Goal: Information Seeking & Learning: Learn about a topic

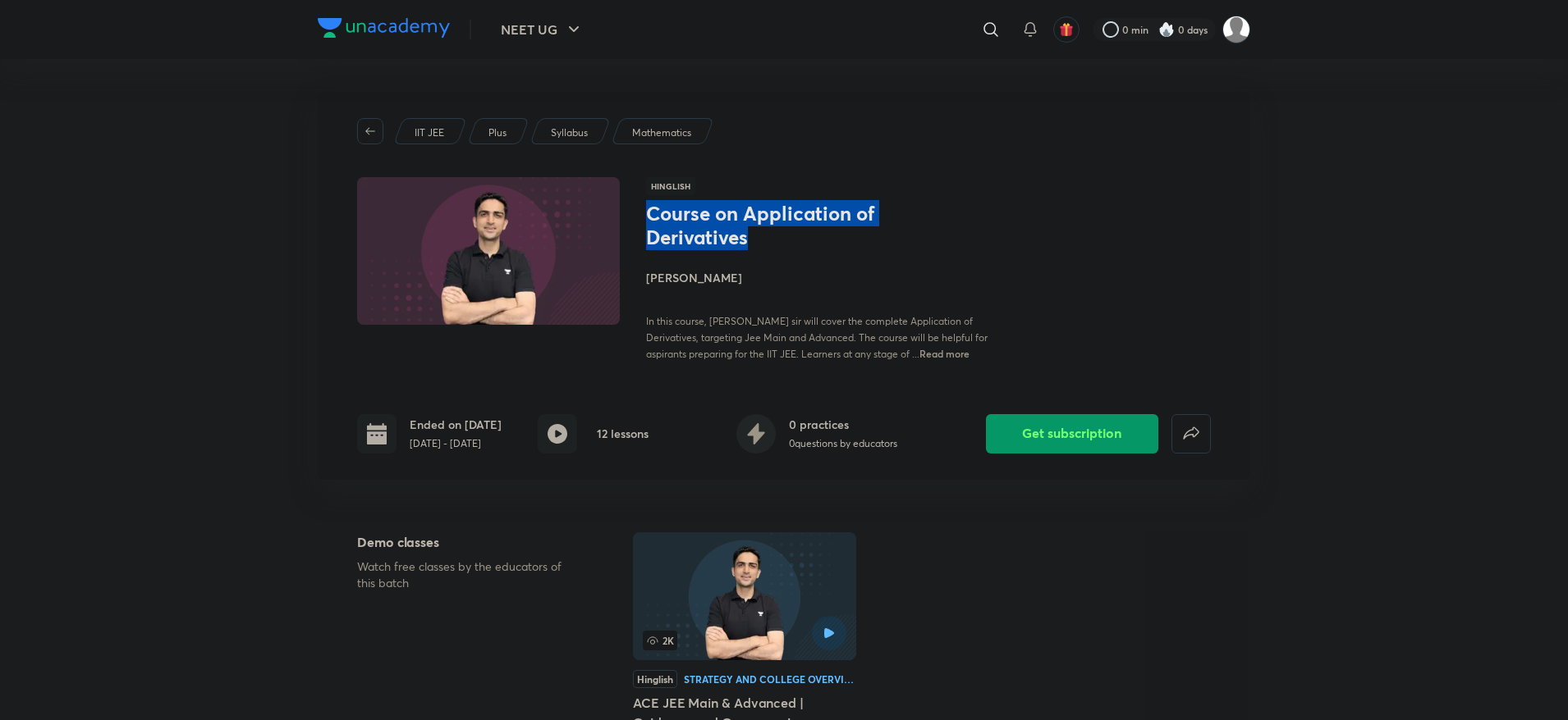
drag, startPoint x: 751, startPoint y: 238, endPoint x: 646, endPoint y: 222, distance: 106.2
click at [646, 222] on h1 "Course on Application of Derivatives" at bounding box center [780, 225] width 268 height 47
click at [988, 37] on icon at bounding box center [991, 30] width 20 height 20
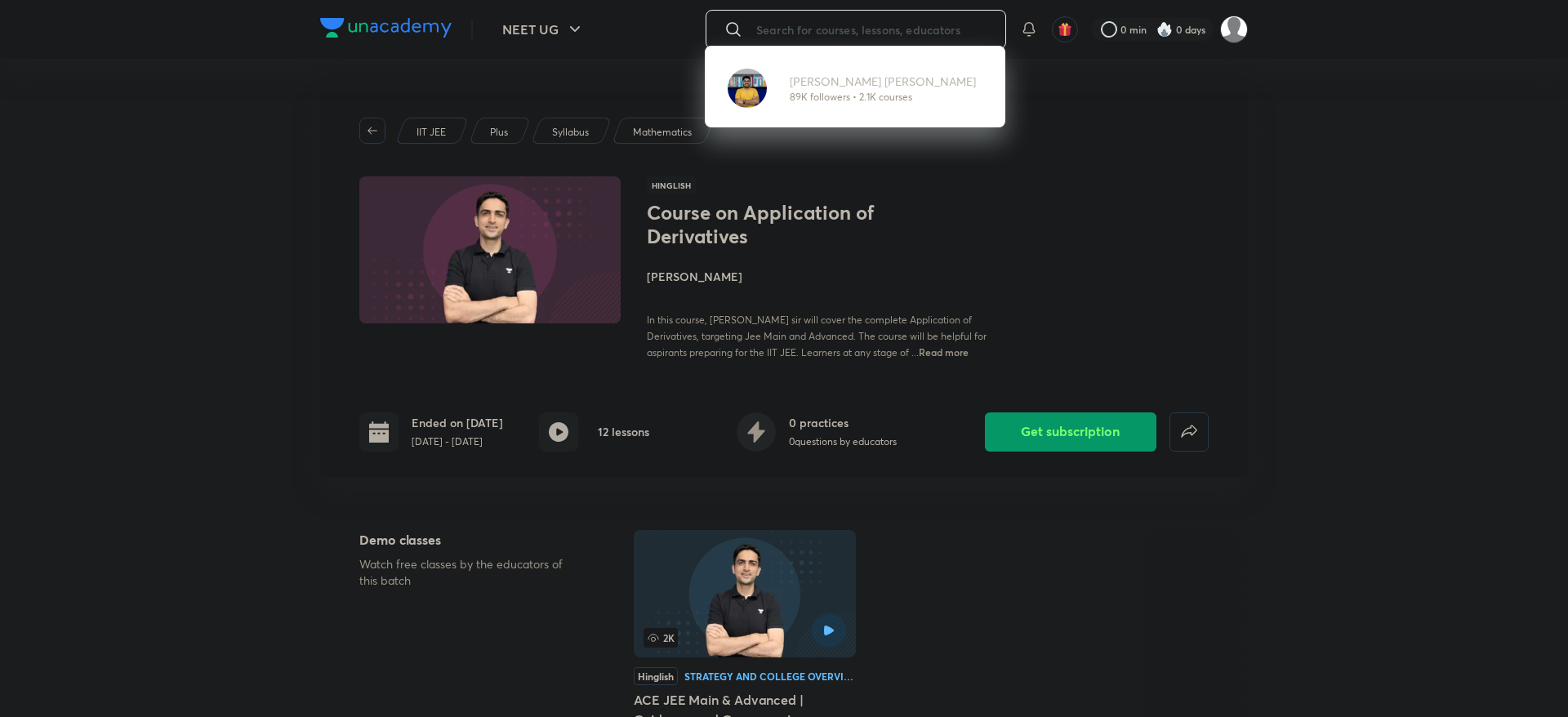
click at [576, 26] on div "Mohammad Kashif Alam 89K followers • 2.1K courses" at bounding box center [784, 358] width 1568 height 717
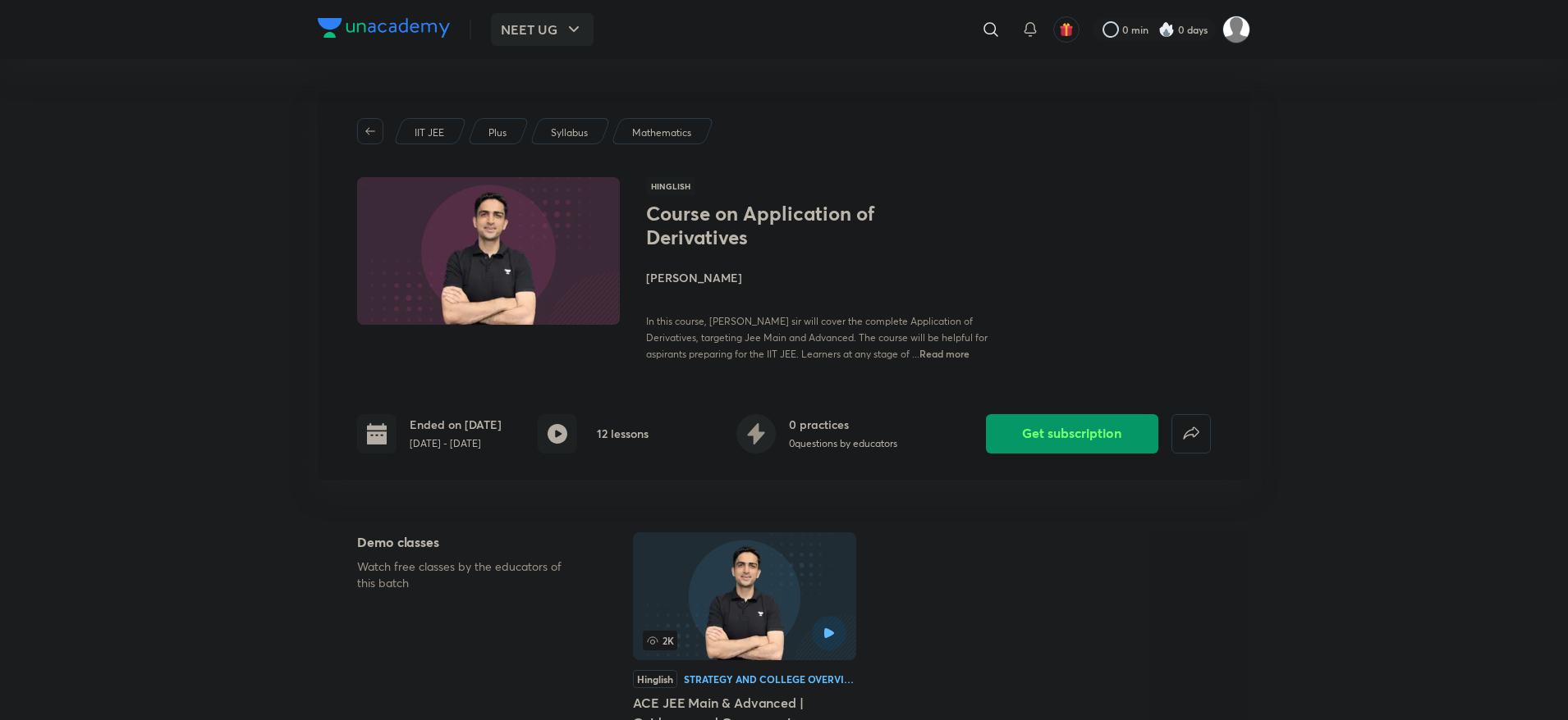
click at [572, 20] on icon "button" at bounding box center [574, 30] width 20 height 20
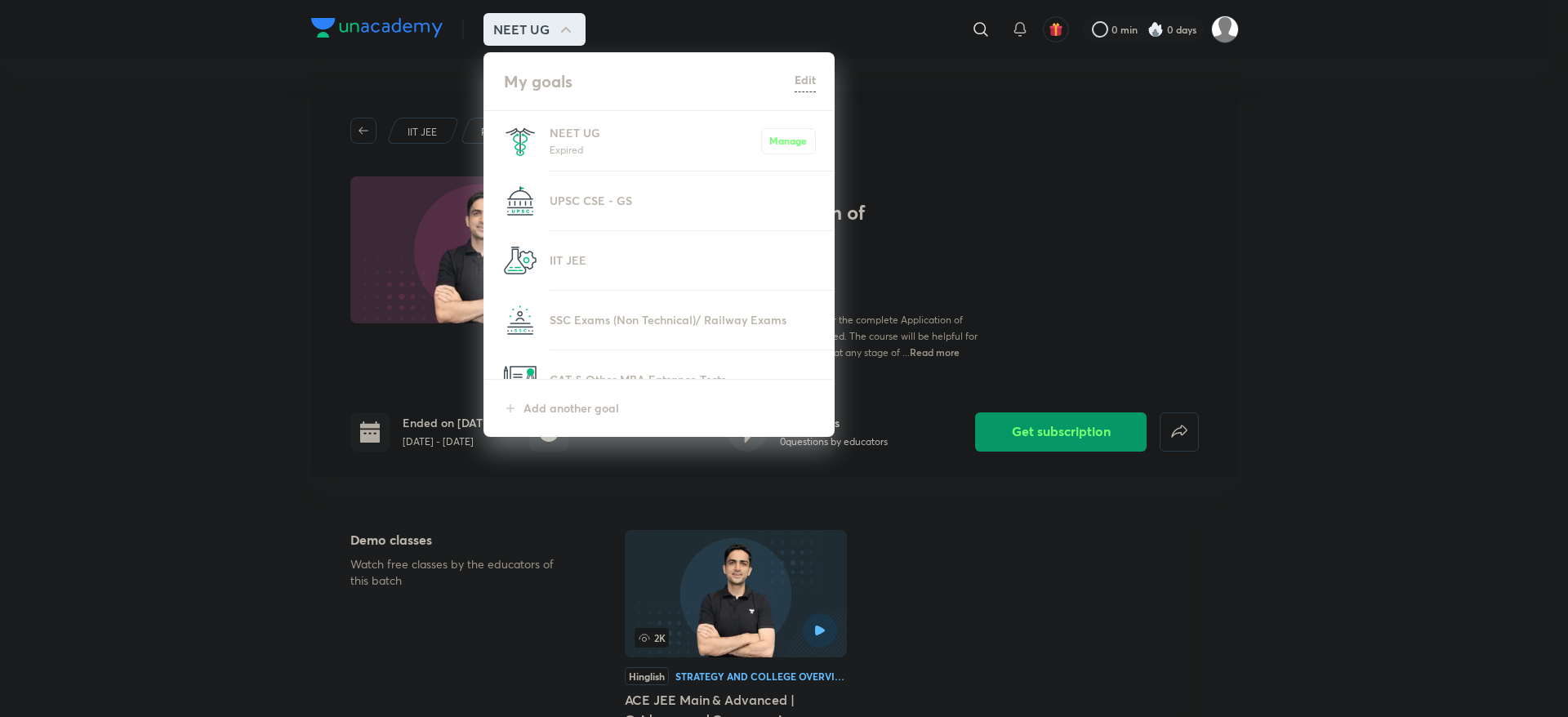
click at [583, 244] on li "IIT JEE" at bounding box center [660, 260] width 351 height 59
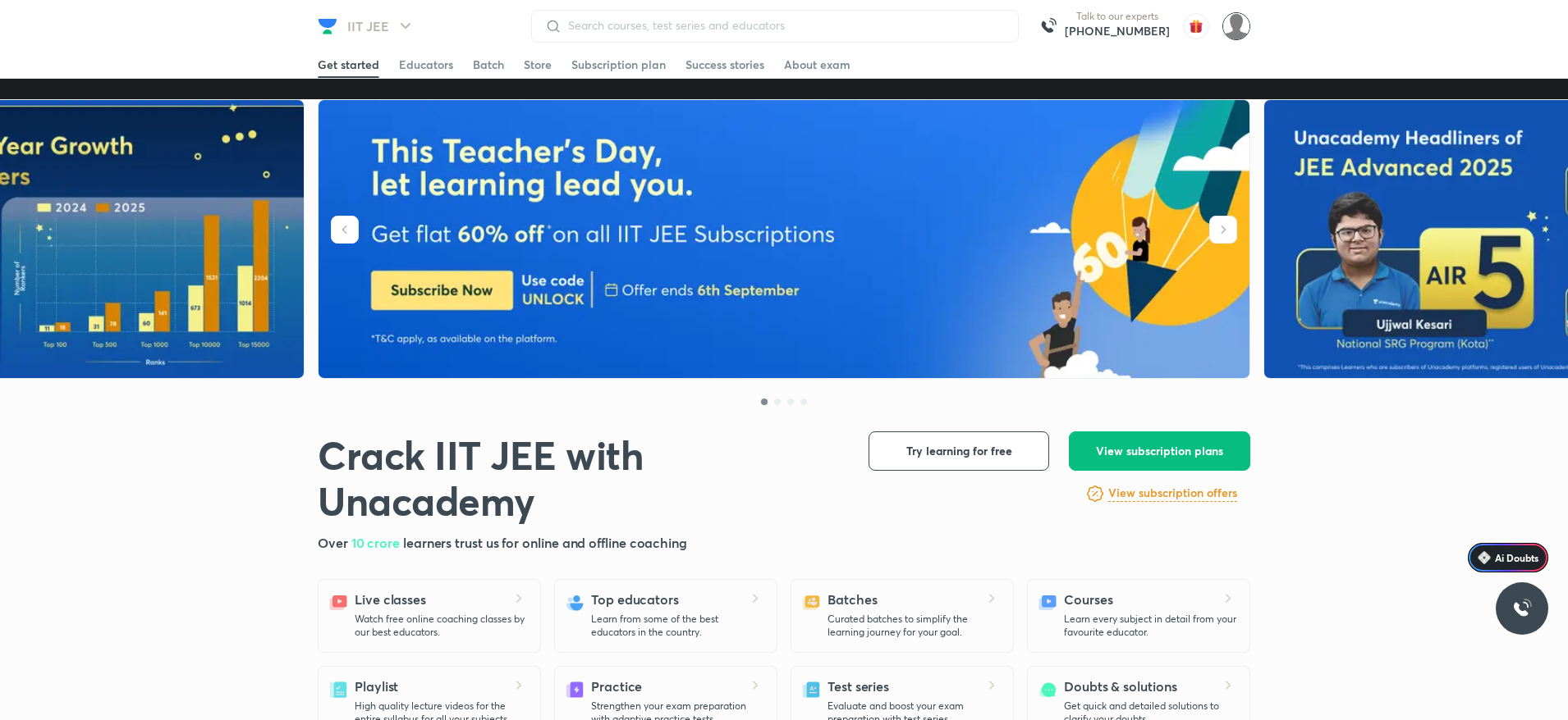
click at [787, 33] on div at bounding box center [774, 26] width 488 height 33
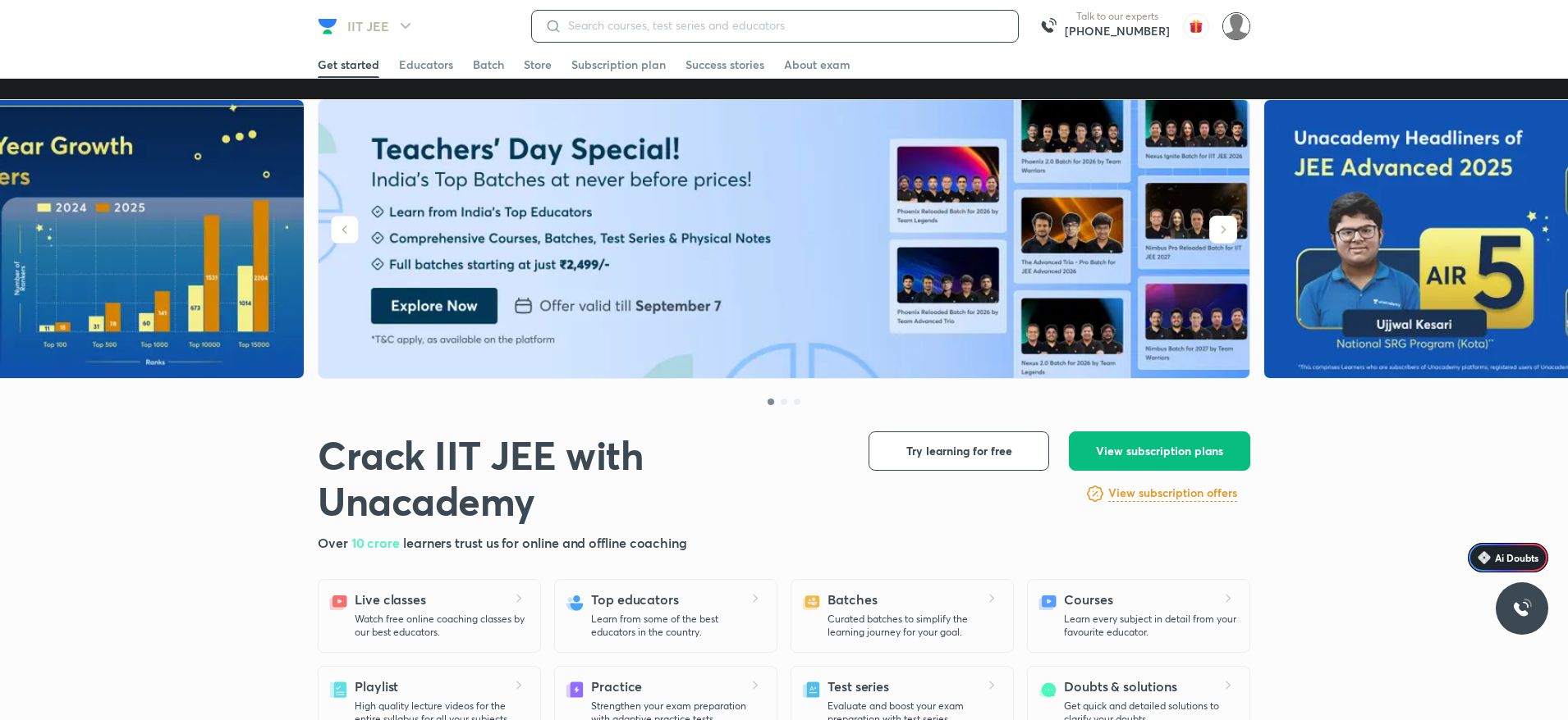
click at [800, 19] on input at bounding box center [782, 26] width 443 height 13
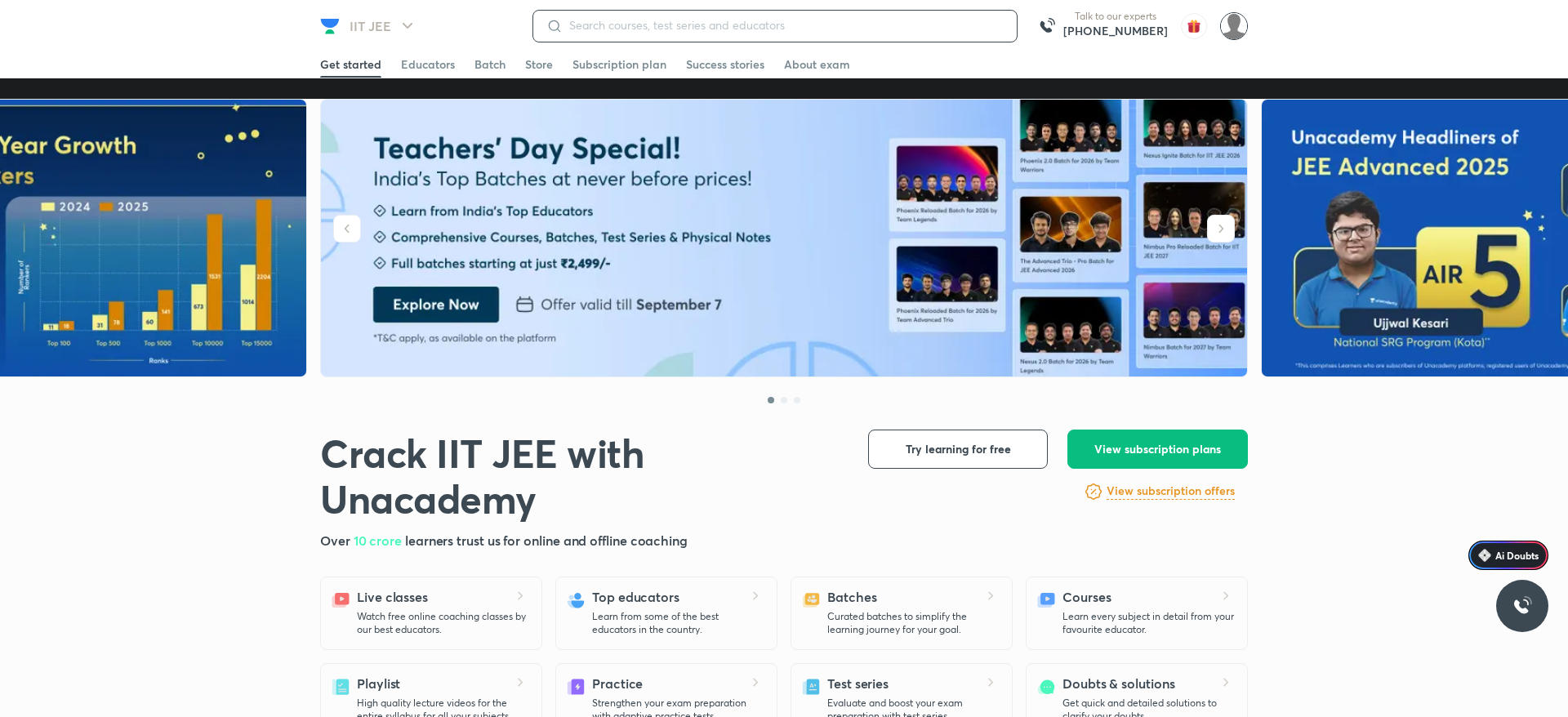
paste input "Course on Application of Derivatives"
type input "Course on Application of Derivatives"
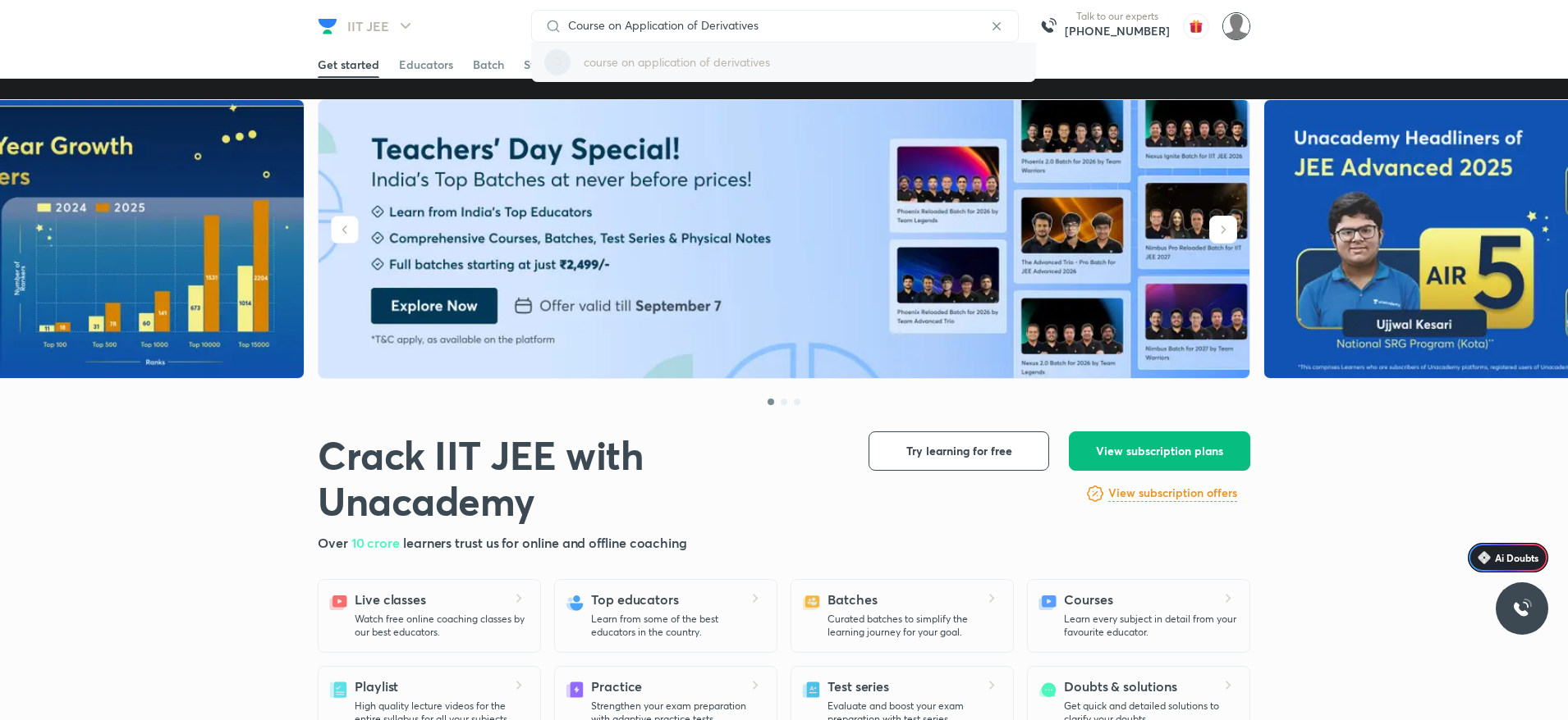
click at [729, 65] on p "course on application of derivatives" at bounding box center [676, 61] width 186 height 17
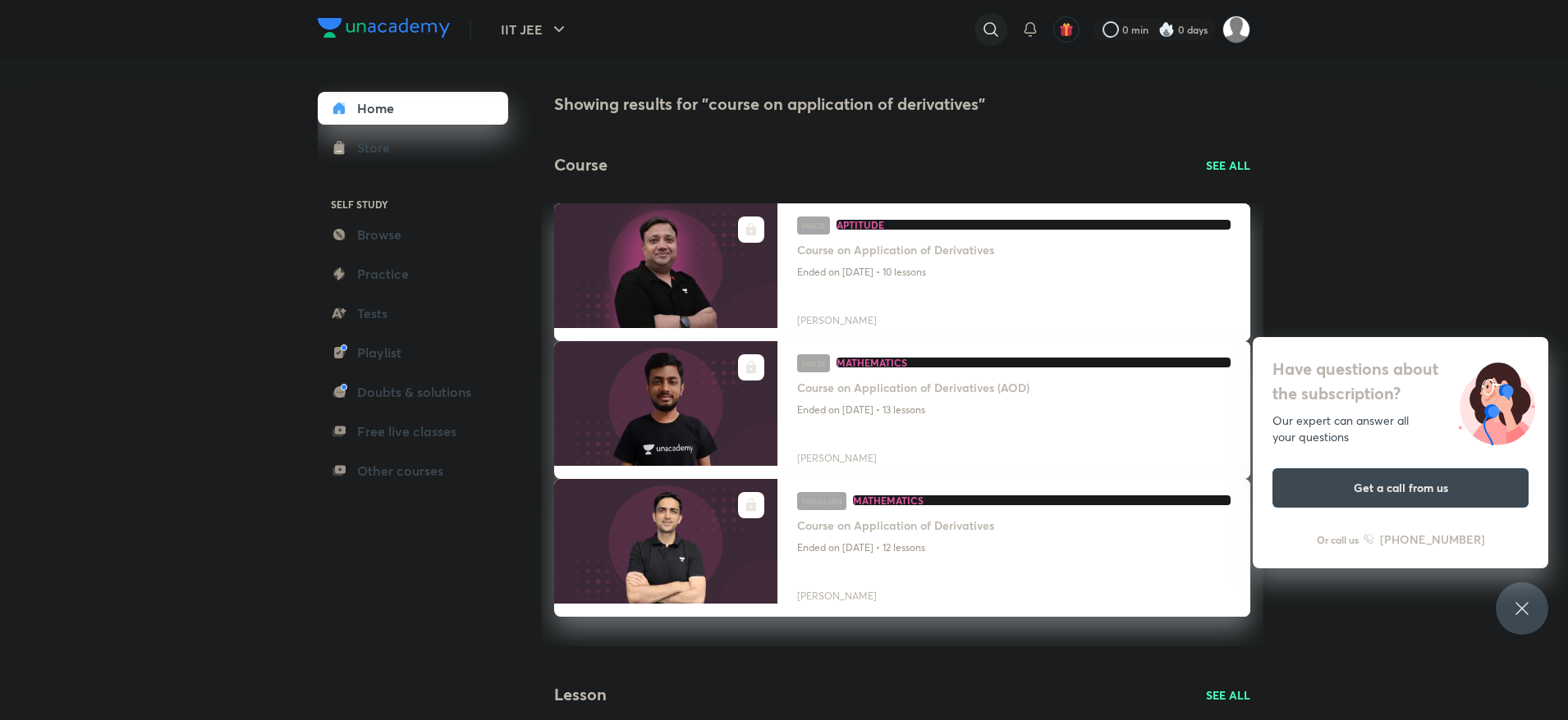
click at [991, 28] on icon at bounding box center [991, 30] width 20 height 20
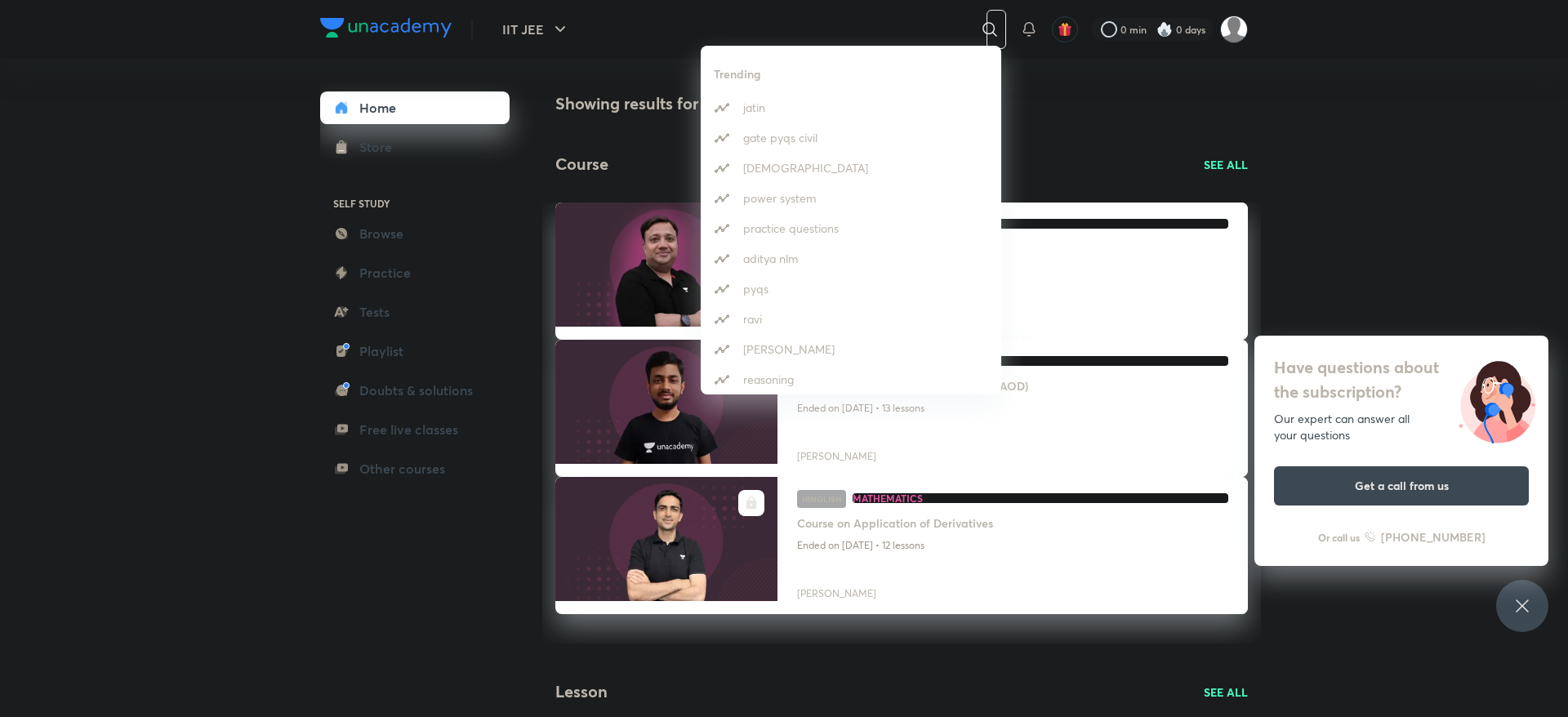
click at [592, 44] on div "Trending jatin gate pyqs civil brahmastra power system practice questions adity…" at bounding box center [784, 358] width 1568 height 717
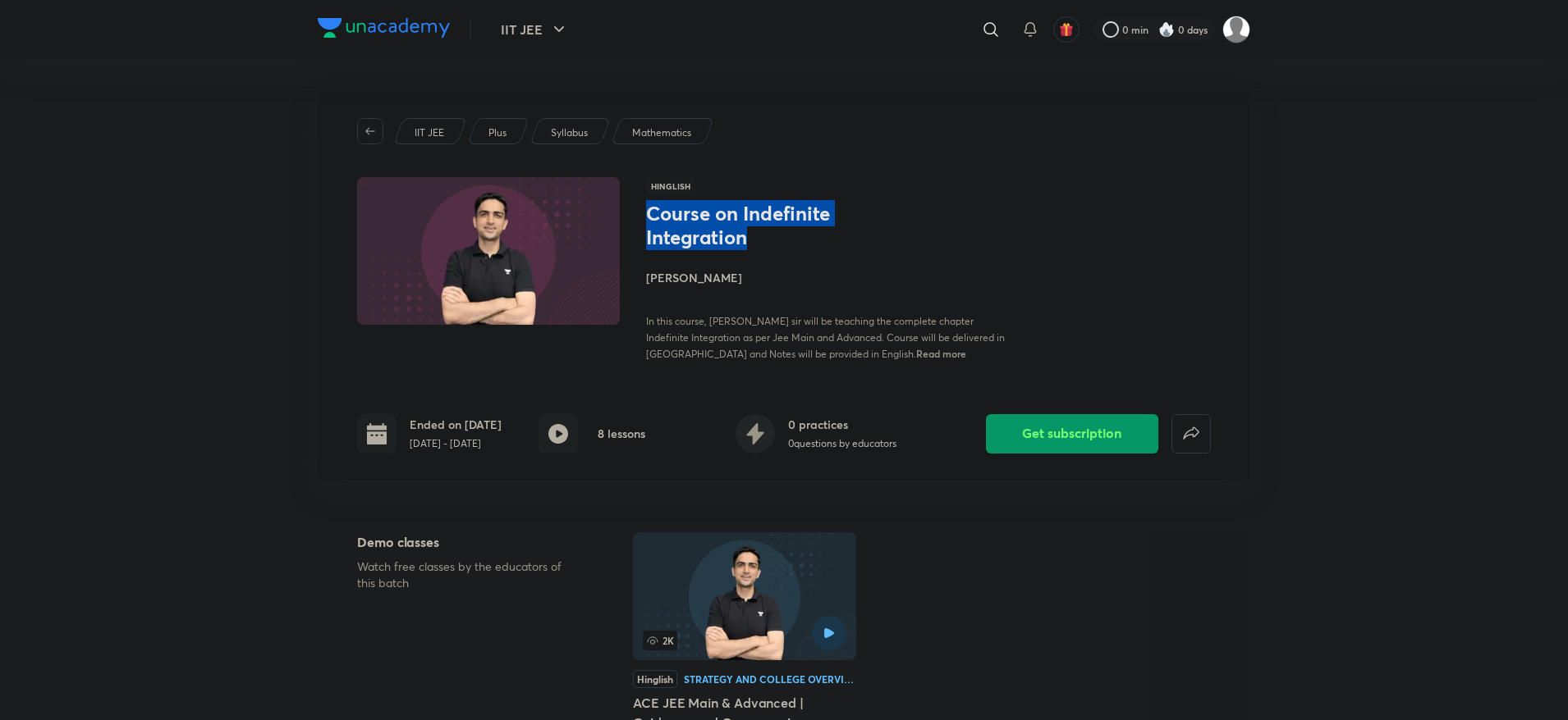
drag, startPoint x: 647, startPoint y: 211, endPoint x: 780, endPoint y: 229, distance: 134.2
click at [780, 229] on h1 "Course on Indefinite Integration" at bounding box center [780, 225] width 268 height 47
copy h1 "Course on Indefinite Integration"
drag, startPoint x: 753, startPoint y: 238, endPoint x: 643, endPoint y: 210, distance: 113.5
click at [643, 210] on div "Hinglish Course on Definite Integration Arvind Kalia In this course Arvind Kali…" at bounding box center [783, 269] width 854 height 185
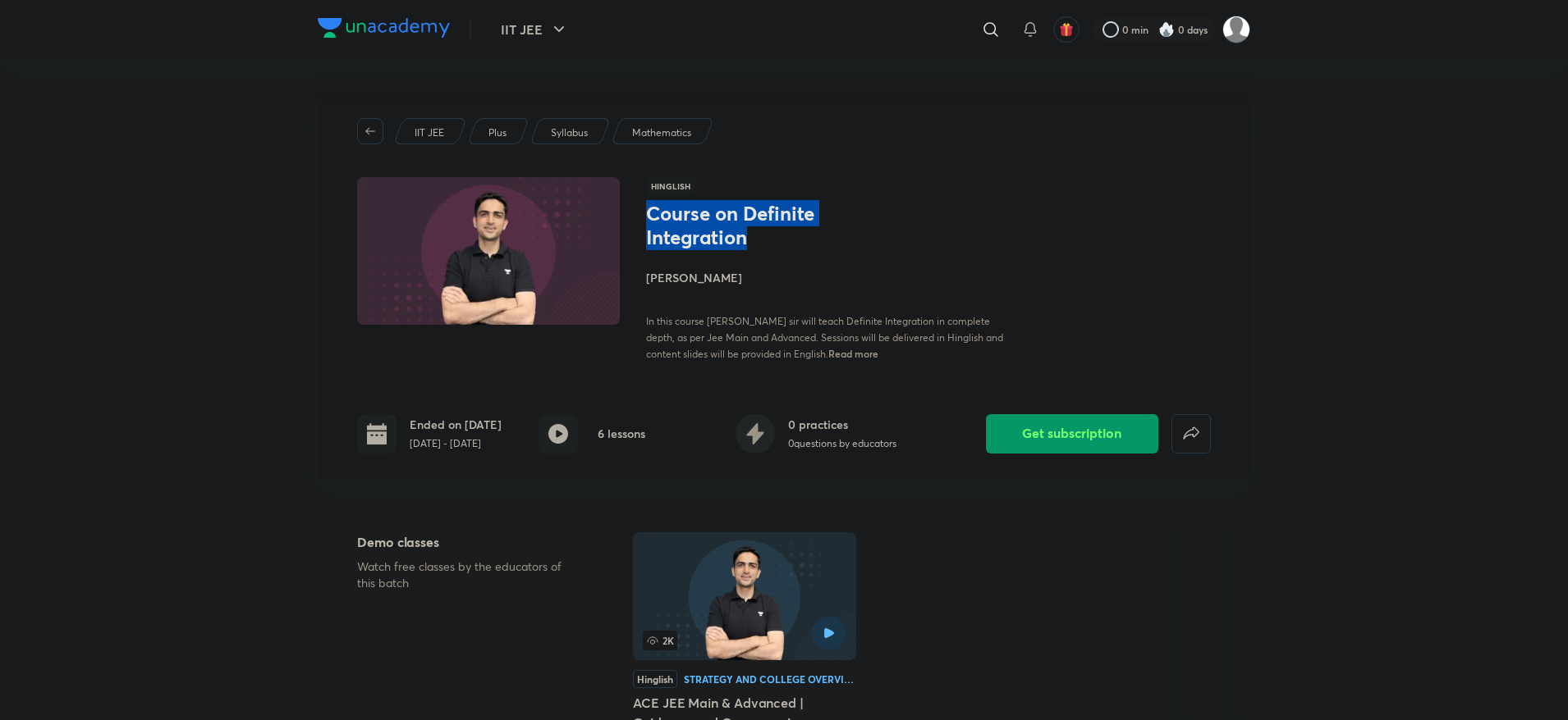
copy h1 "Course on Definite Integration"
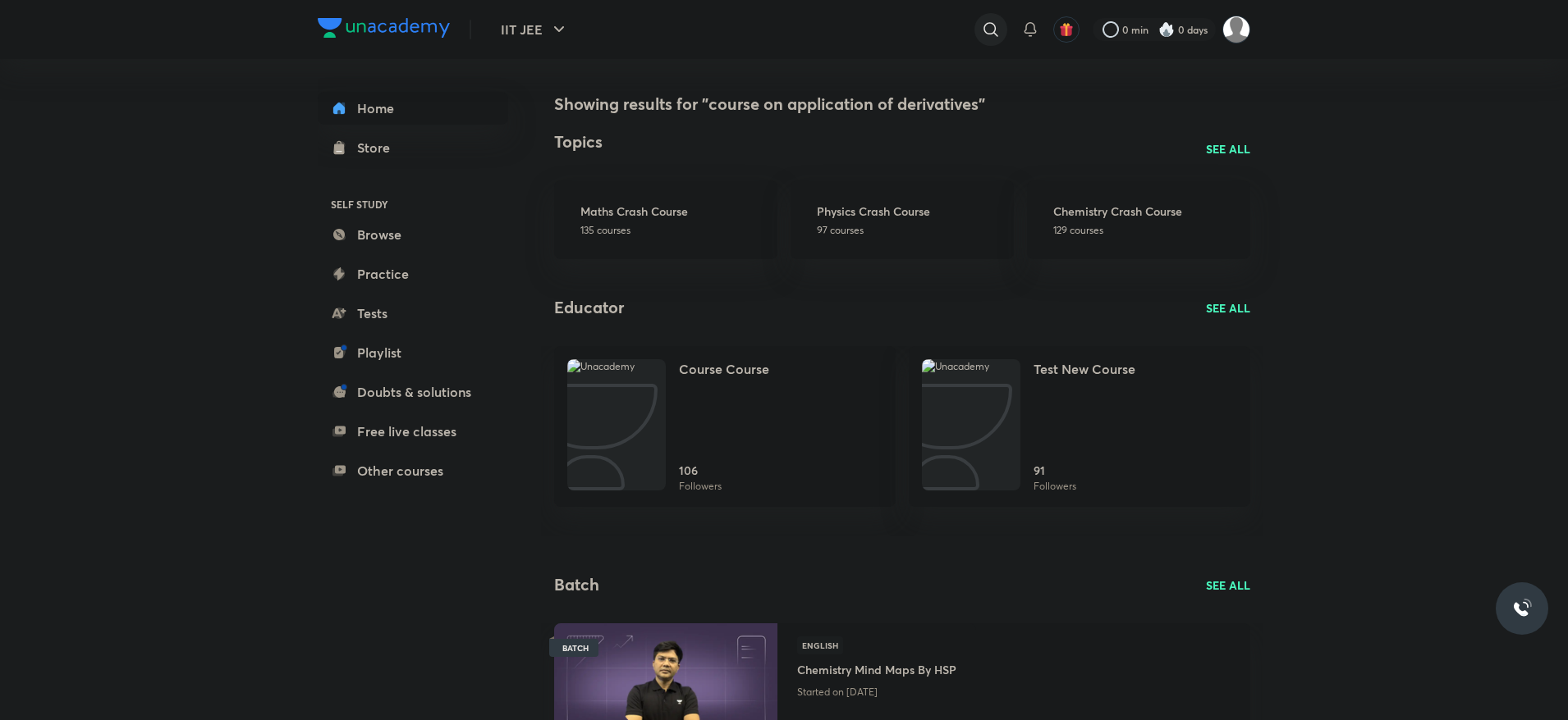
click at [981, 35] on icon at bounding box center [991, 30] width 20 height 20
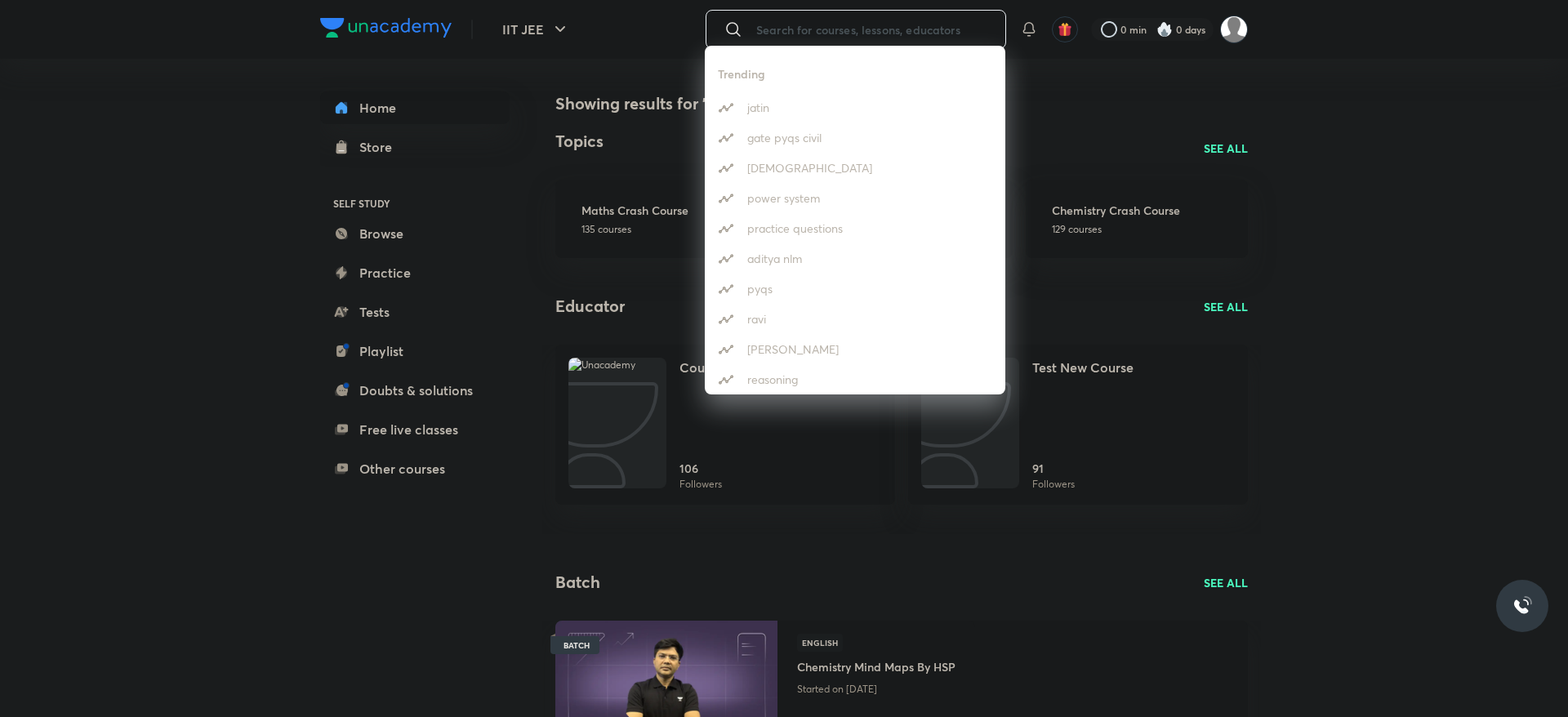
paste input "https://unacademy.com/search/course%20on%20application%20of%20derivatives?sourc…"
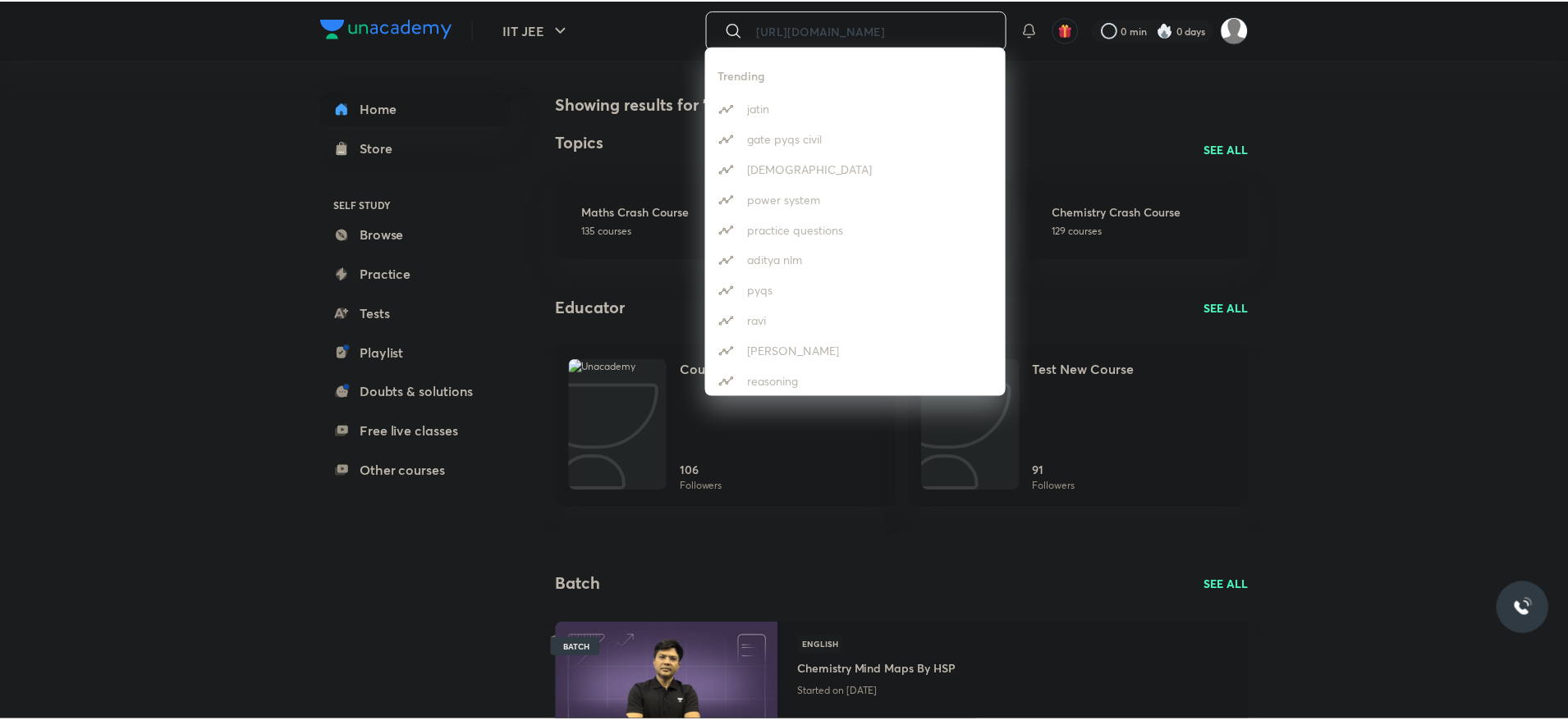
scroll to position [0, 398]
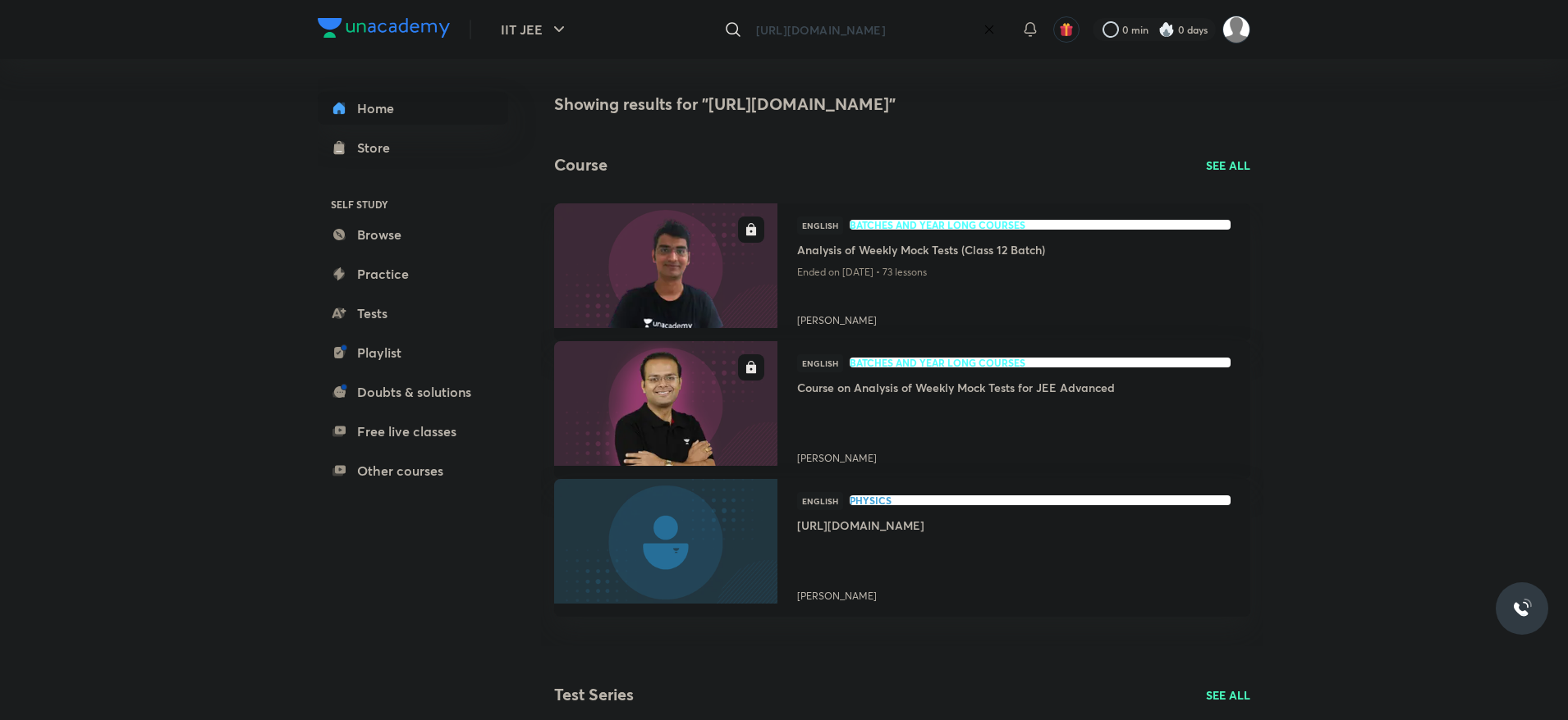
click at [872, 16] on input "https://unacademy.com/search/course%20on%20application%20of%20derivatives?sourc…" at bounding box center [863, 30] width 227 height 45
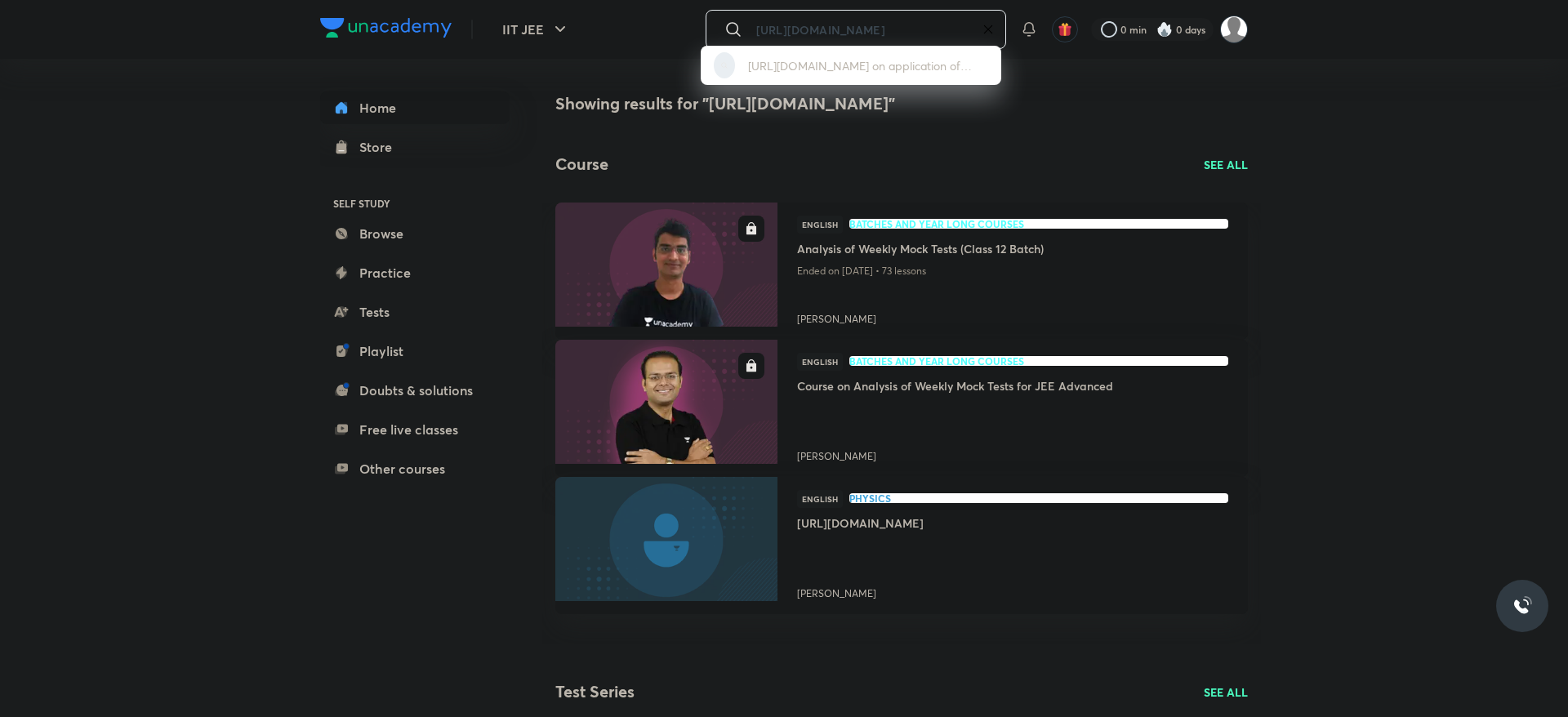
click at [860, 23] on div "https://unacademy.com/search/course on application of derivatives?source=free h…" at bounding box center [784, 358] width 1568 height 717
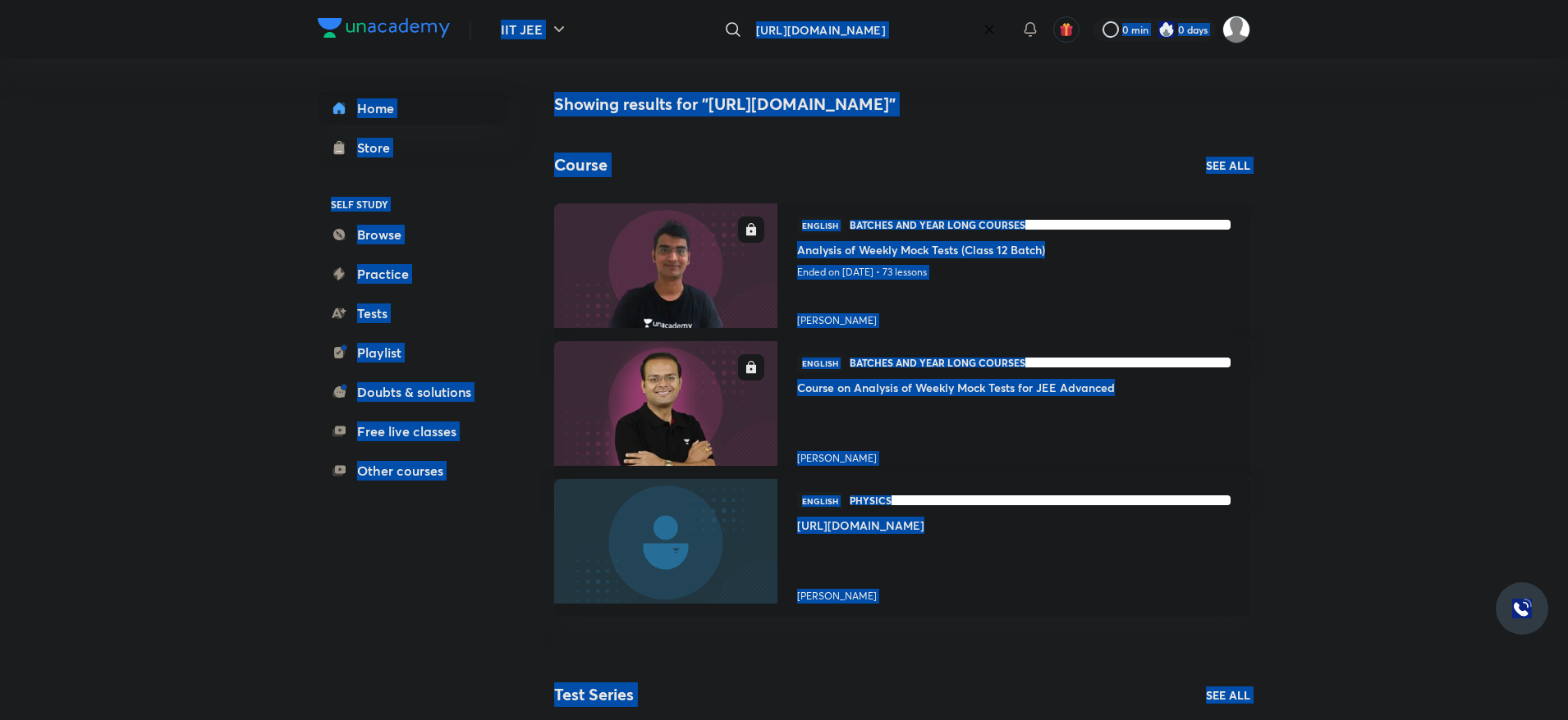
click at [864, 26] on input "https://unacademy.com/search/course%20on%20application%20of%20derivatives?sourc…" at bounding box center [863, 30] width 227 height 45
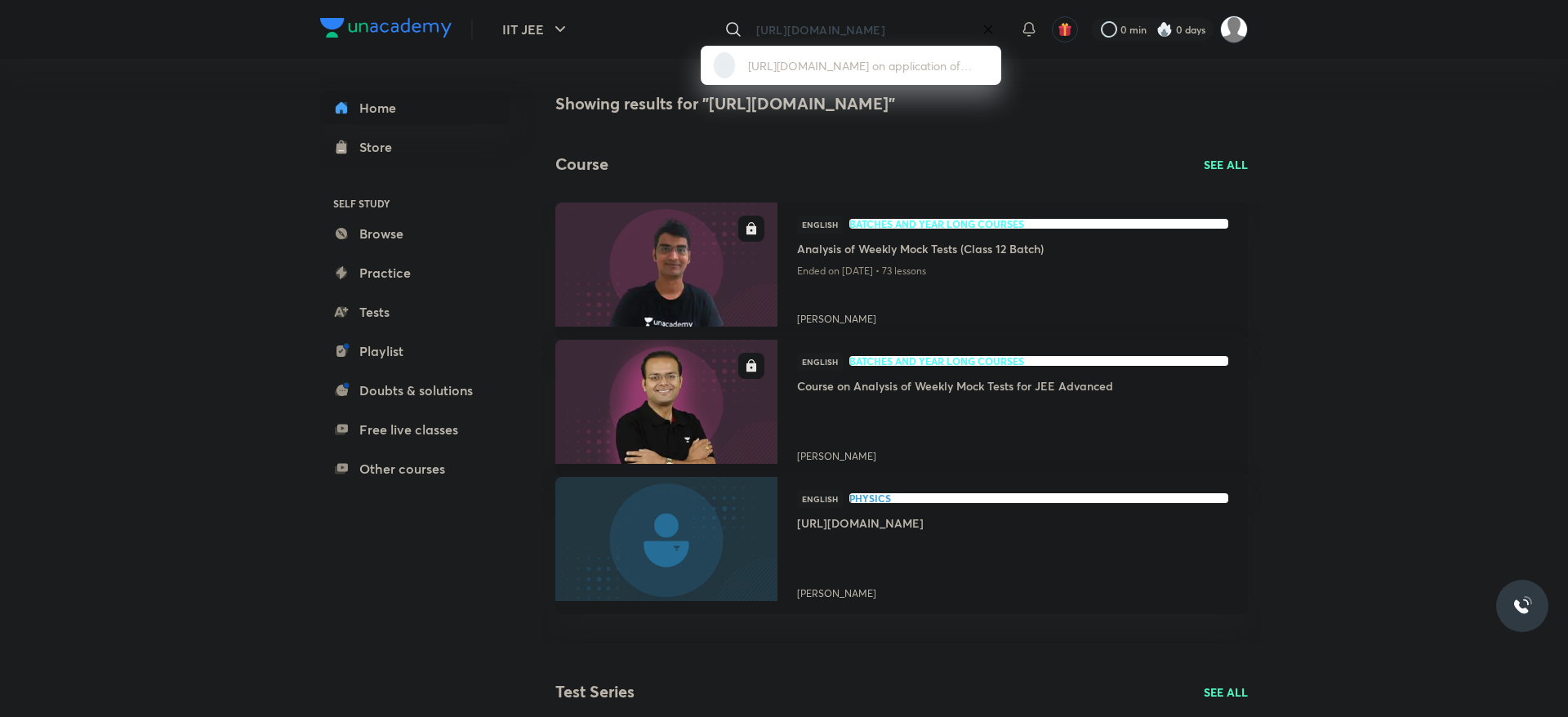
paste input "Course on Indefinite Integration"
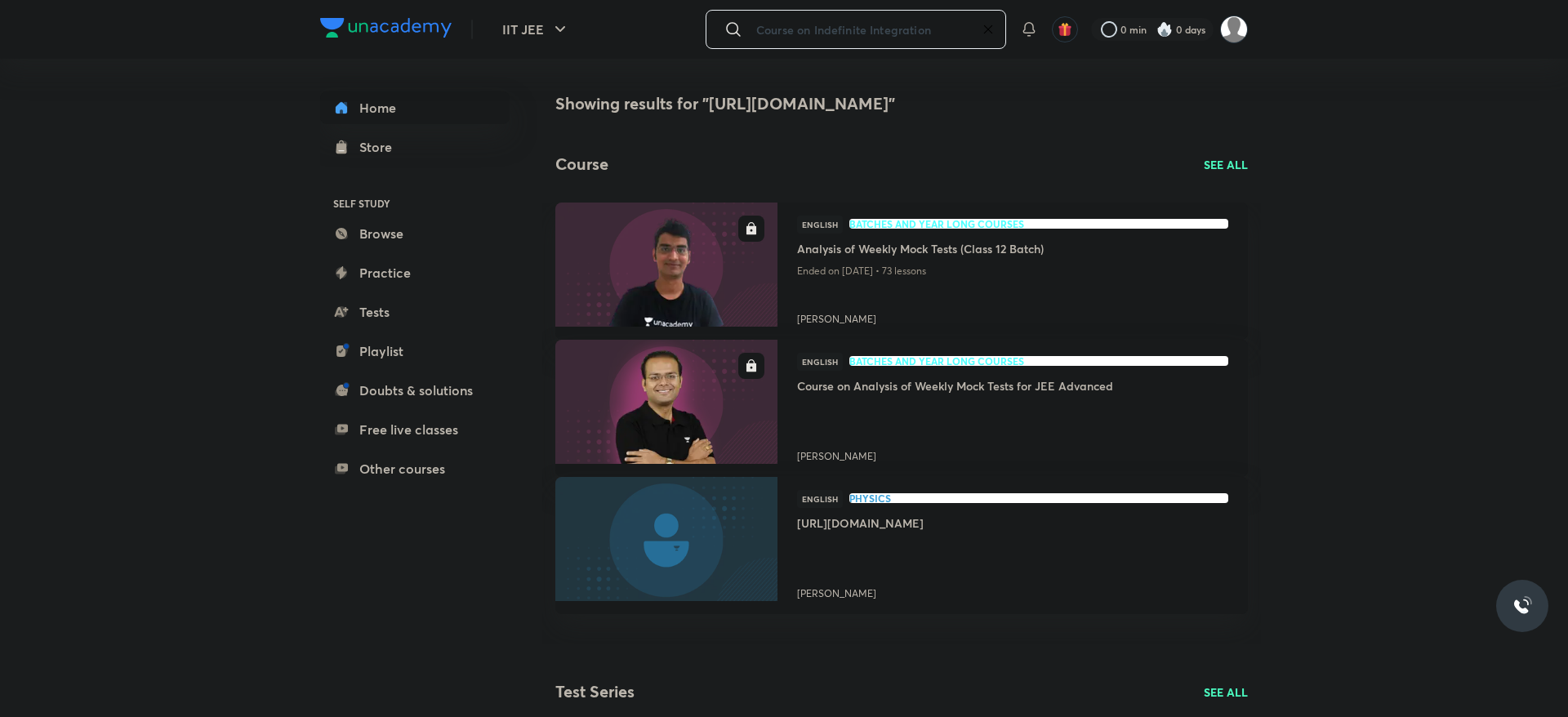
type input "Course on Indefinite Integration"
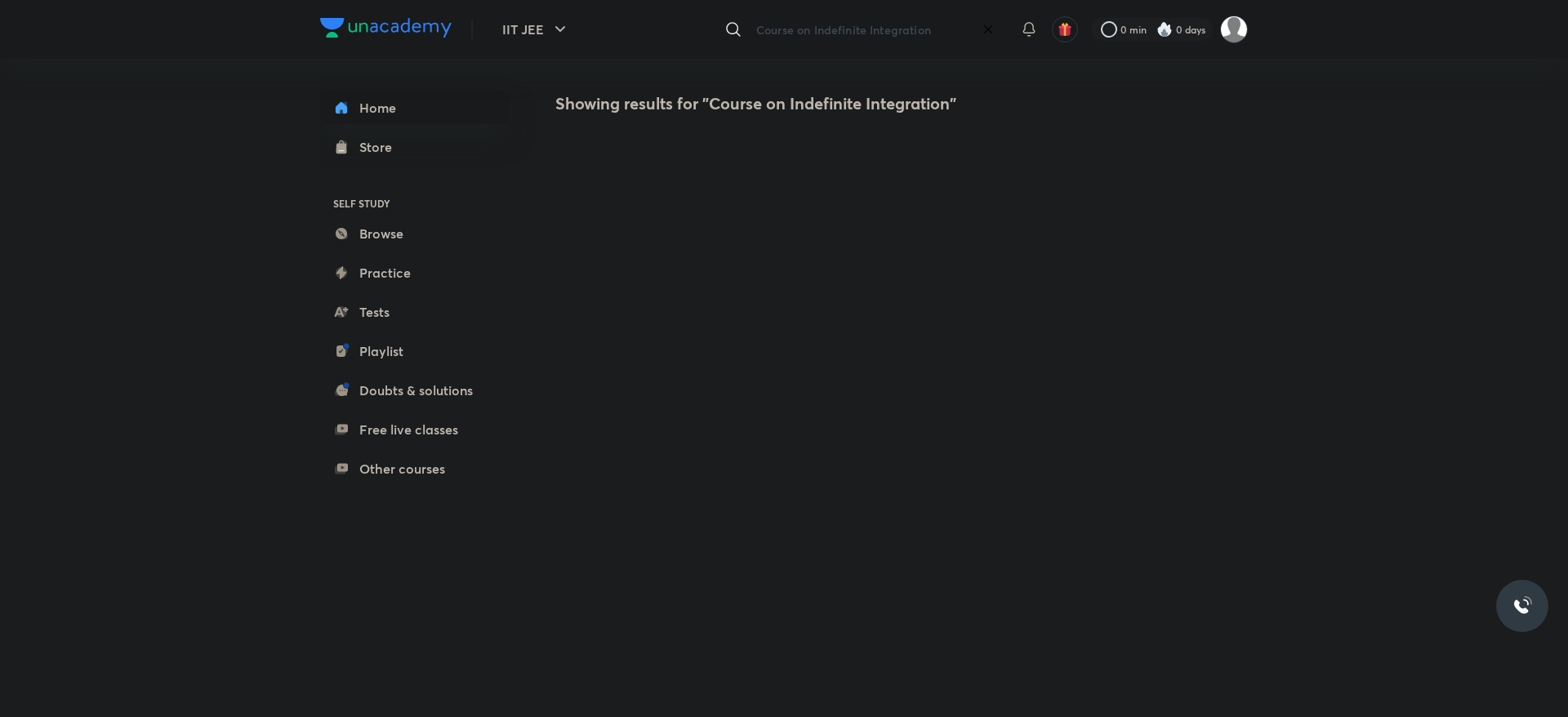
click at [931, 34] on input "Course on Indefinite Integration" at bounding box center [863, 30] width 226 height 45
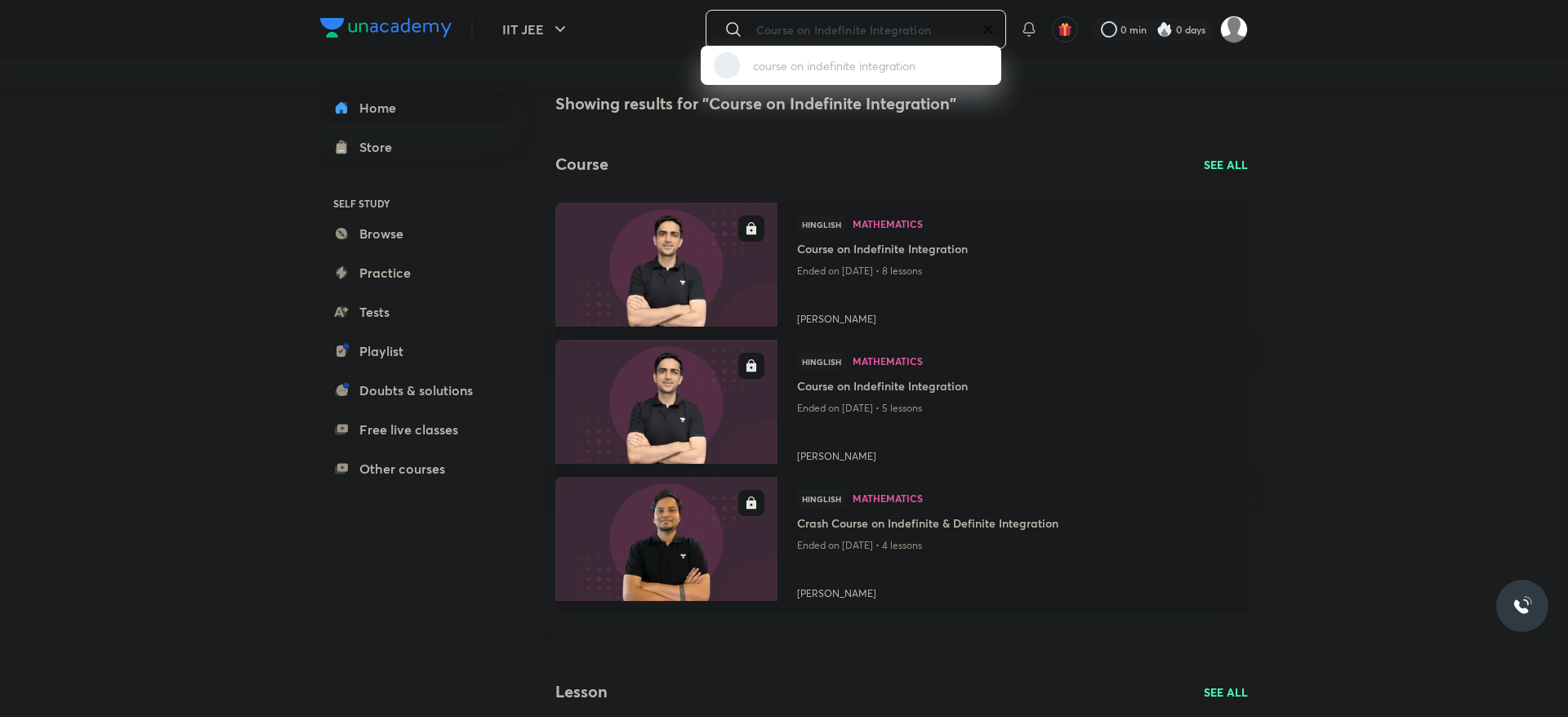
click at [1063, 111] on div "course on indefinite integration" at bounding box center [784, 358] width 1568 height 717
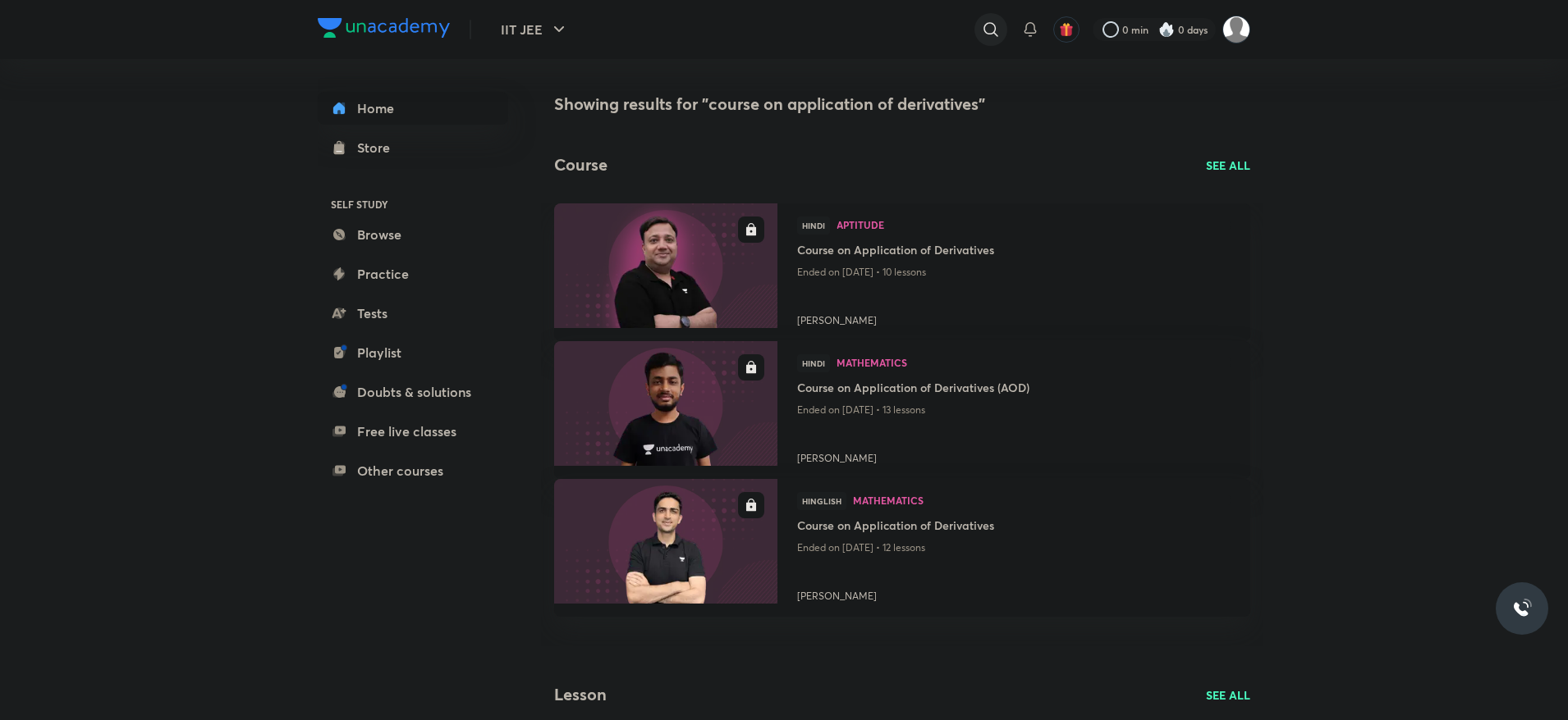
click at [987, 26] on icon at bounding box center [991, 30] width 20 height 20
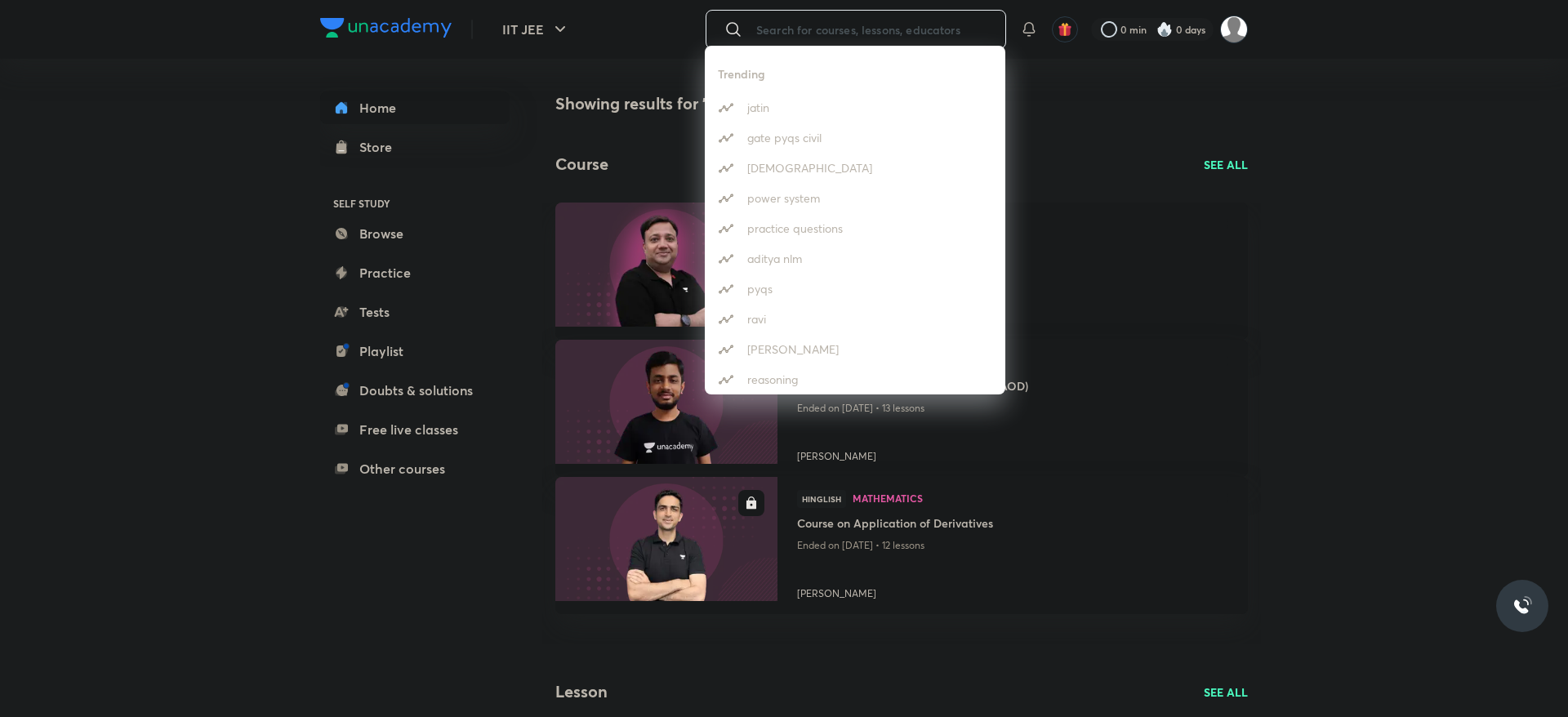
paste input "Course on Definite Integration"
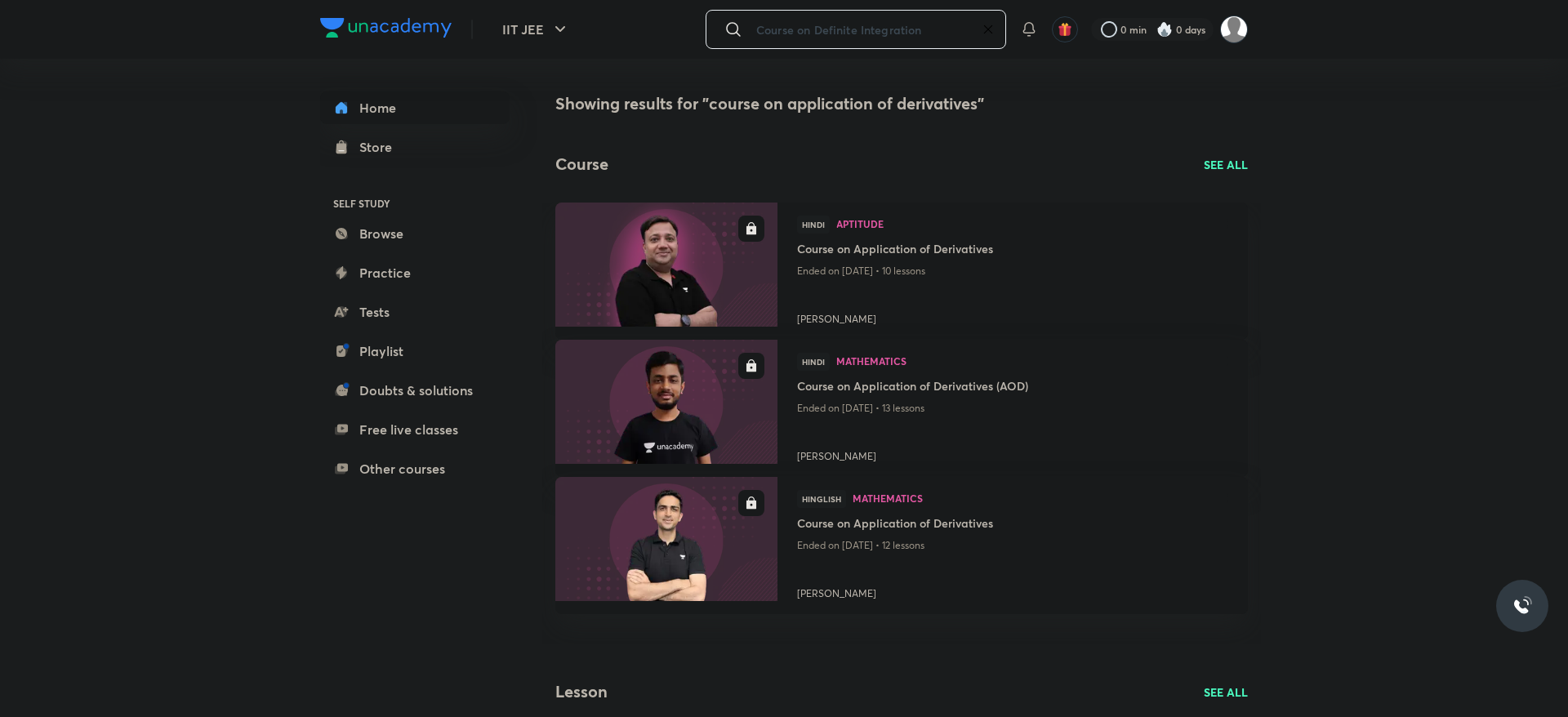
type input "Course on Definite Integration"
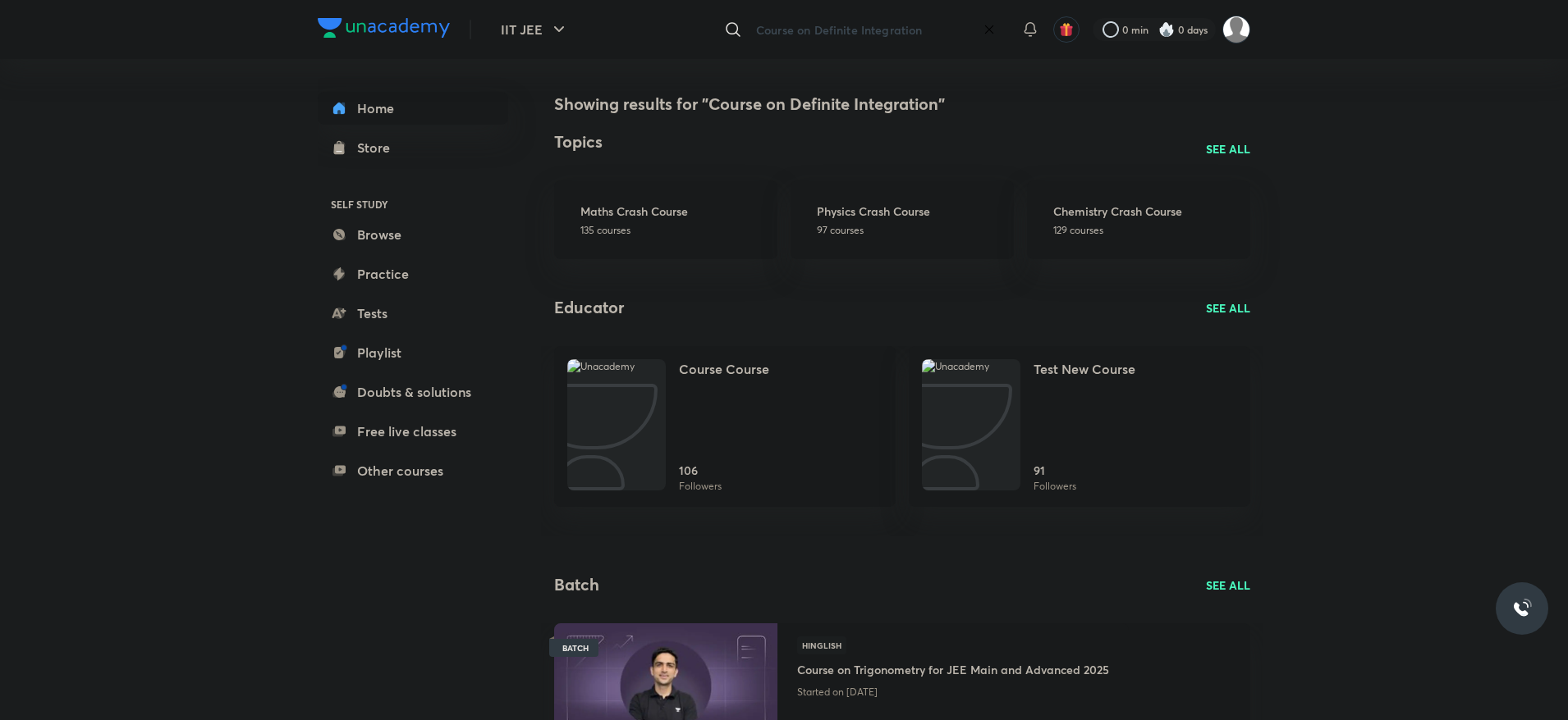
click at [897, 29] on input "Course on Definite Integration" at bounding box center [863, 30] width 227 height 45
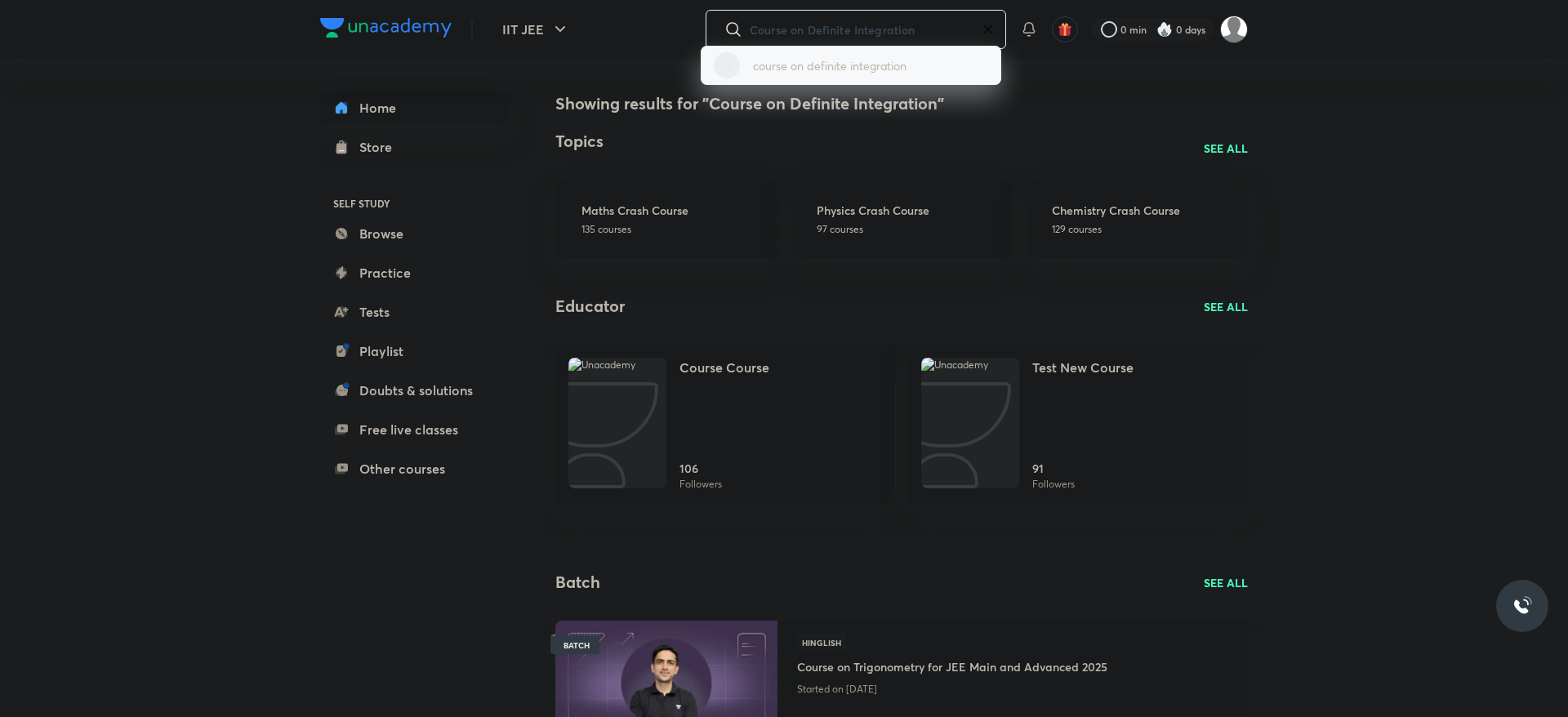
click at [802, 59] on p "course on definite integration" at bounding box center [830, 65] width 153 height 17
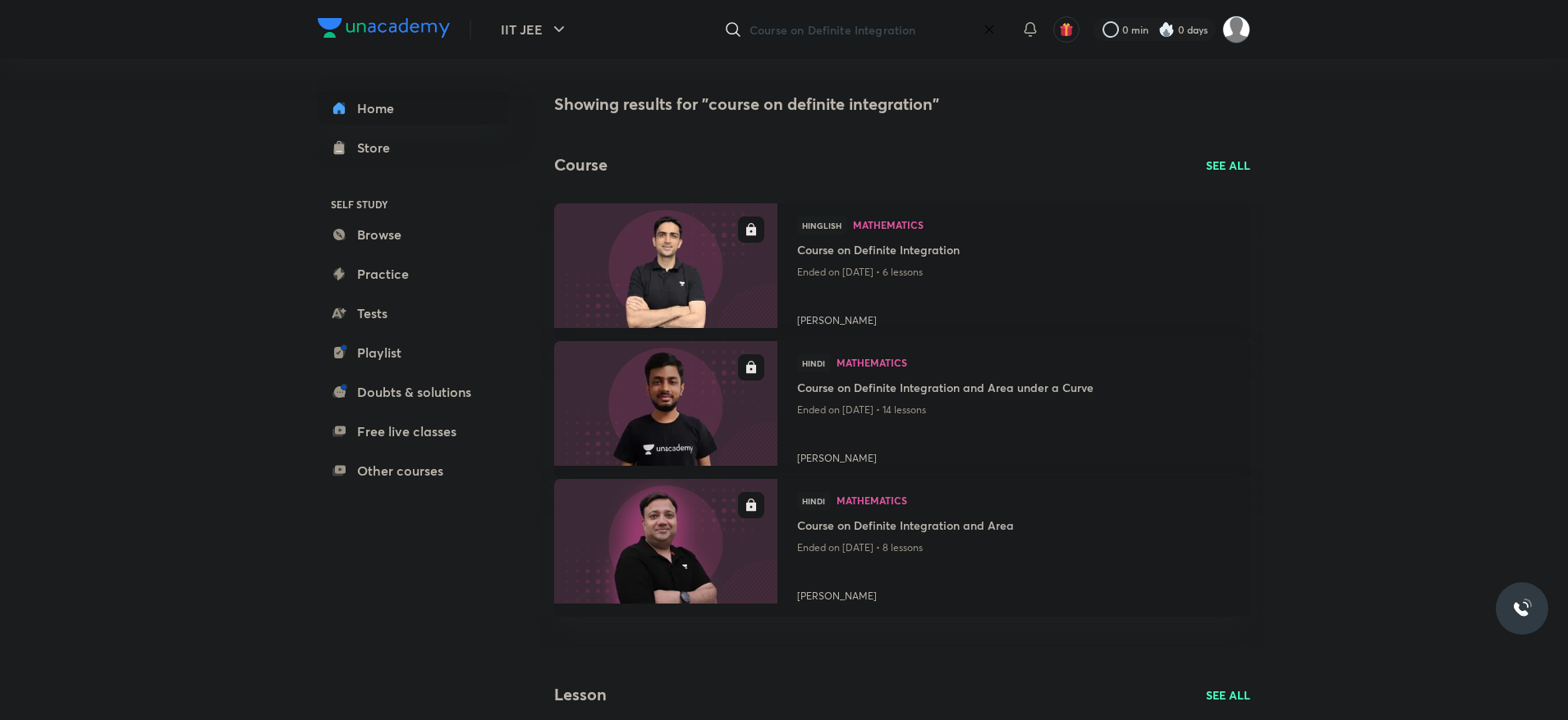
click at [1055, 113] on h4 "Showing results for "course on definite integration"" at bounding box center [902, 104] width 696 height 25
